Goal: Navigation & Orientation: Find specific page/section

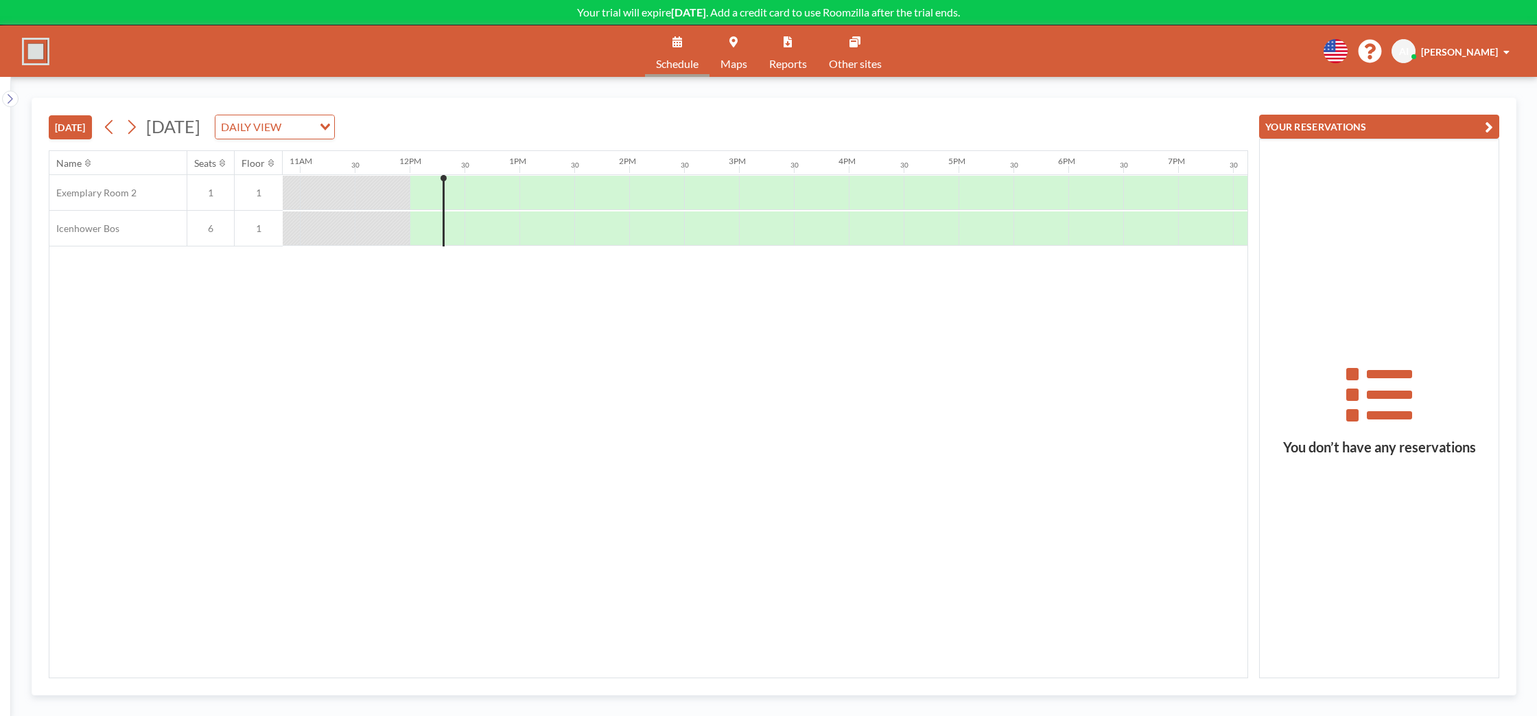
scroll to position [0, 1262]
click at [1483, 51] on span "[PERSON_NAME]" at bounding box center [1459, 52] width 77 height 12
click at [1464, 64] on span "Profile" at bounding box center [1468, 66] width 29 height 14
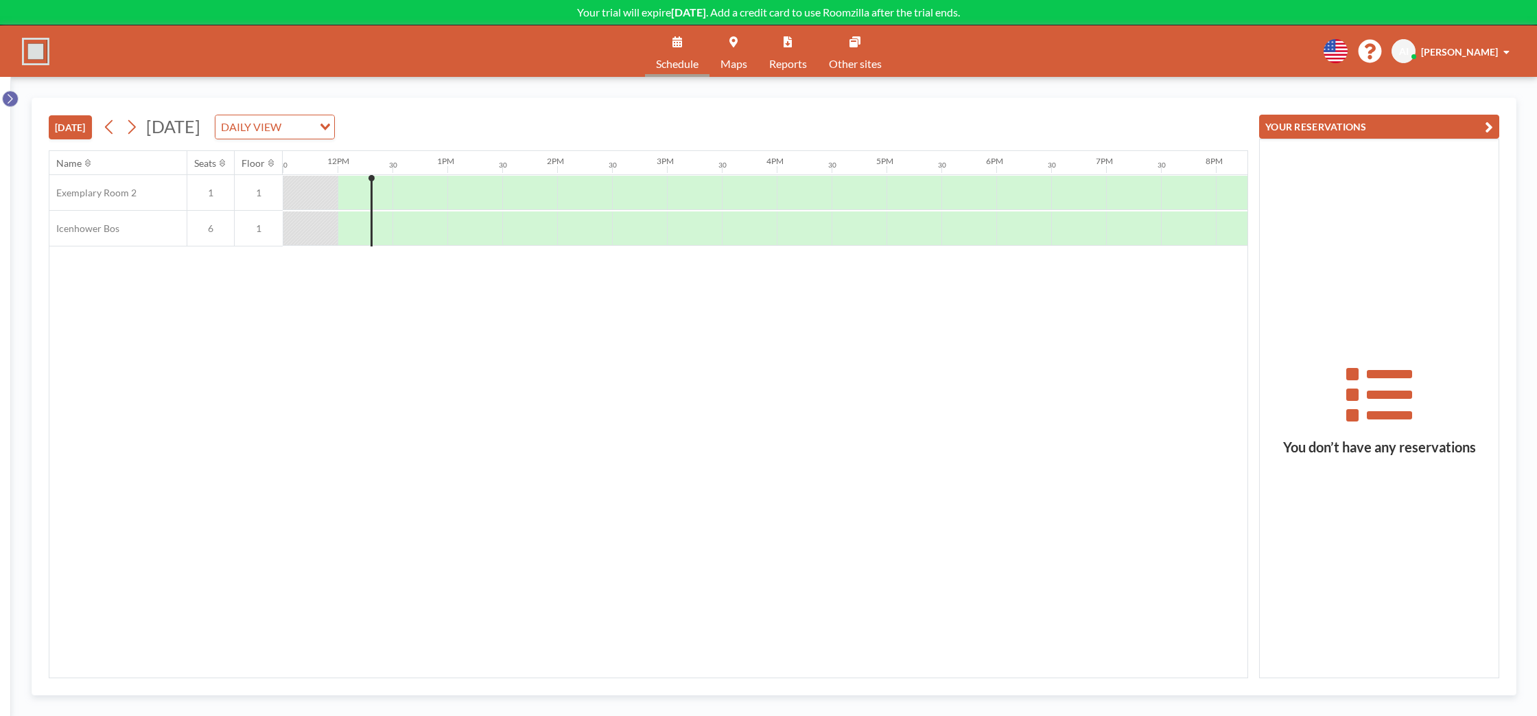
click at [13, 98] on icon at bounding box center [9, 99] width 9 height 14
